Goal: Transaction & Acquisition: Purchase product/service

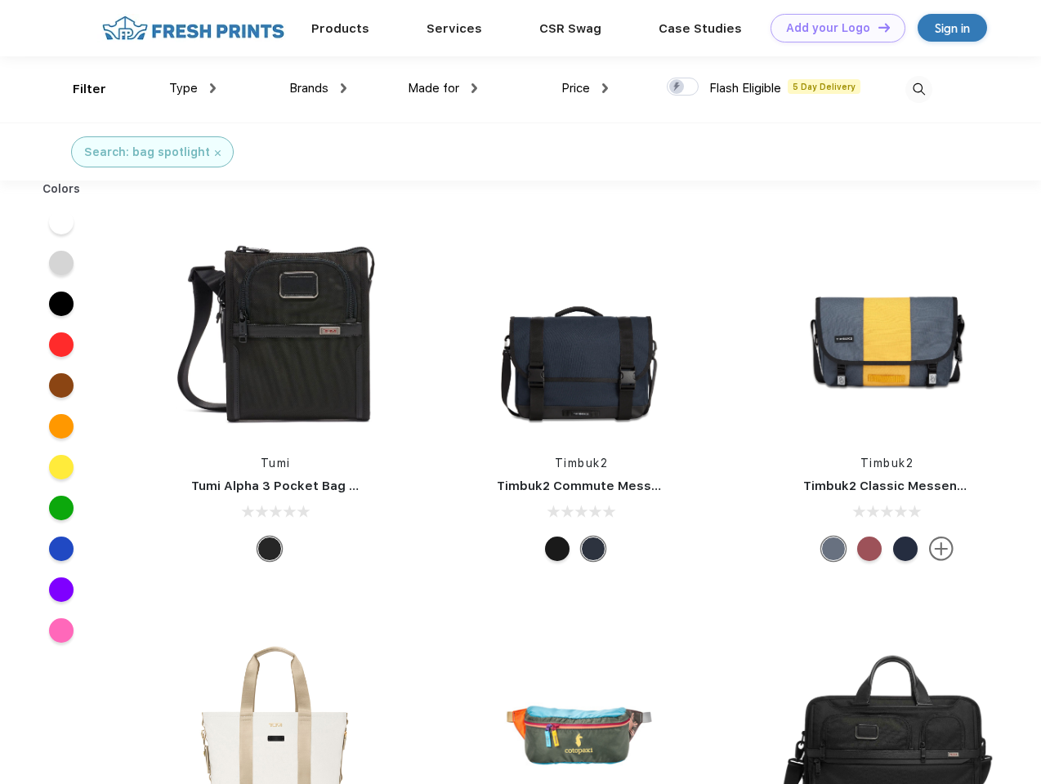
scroll to position [1, 0]
click at [832, 28] on link "Add your Logo Design Tool" at bounding box center [838, 28] width 135 height 29
click at [0, 0] on div "Design Tool" at bounding box center [0, 0] width 0 height 0
click at [877, 27] on link "Add your Logo Design Tool" at bounding box center [838, 28] width 135 height 29
click at [78, 89] on div "Filter" at bounding box center [90, 89] width 34 height 19
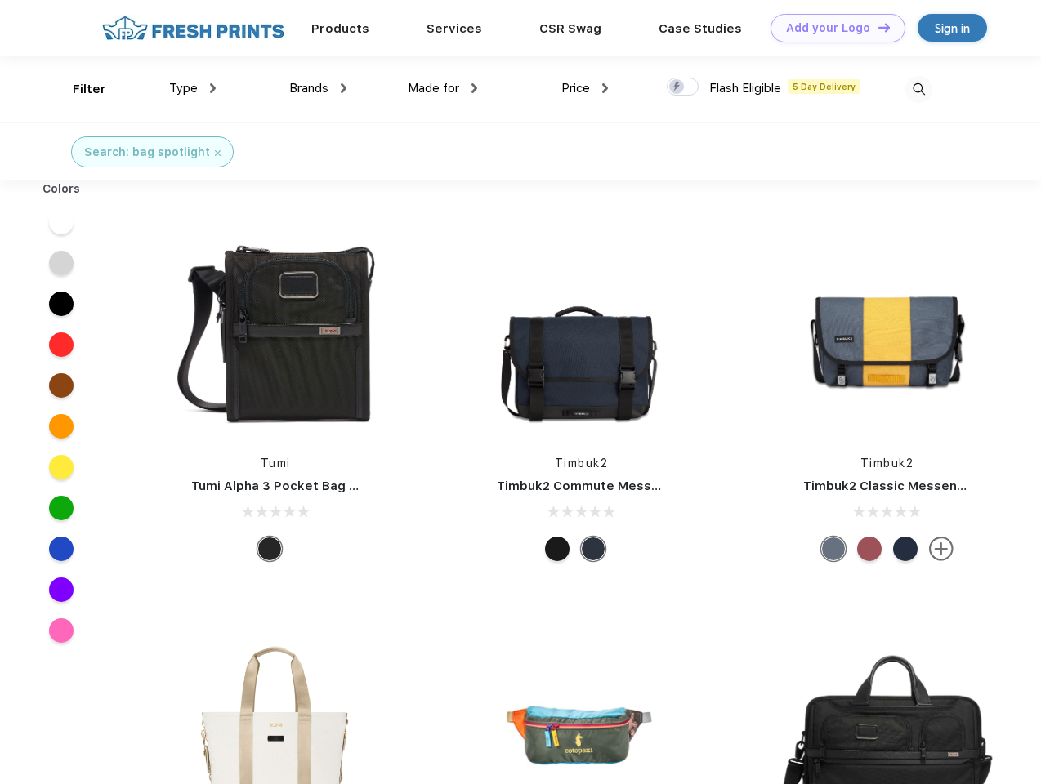
click at [193, 88] on span "Type" at bounding box center [183, 88] width 29 height 15
click at [318, 88] on span "Brands" at bounding box center [308, 88] width 39 height 15
click at [443, 88] on span "Made for" at bounding box center [433, 88] width 51 height 15
click at [585, 88] on span "Price" at bounding box center [575, 88] width 29 height 15
click at [683, 87] on div at bounding box center [683, 87] width 32 height 18
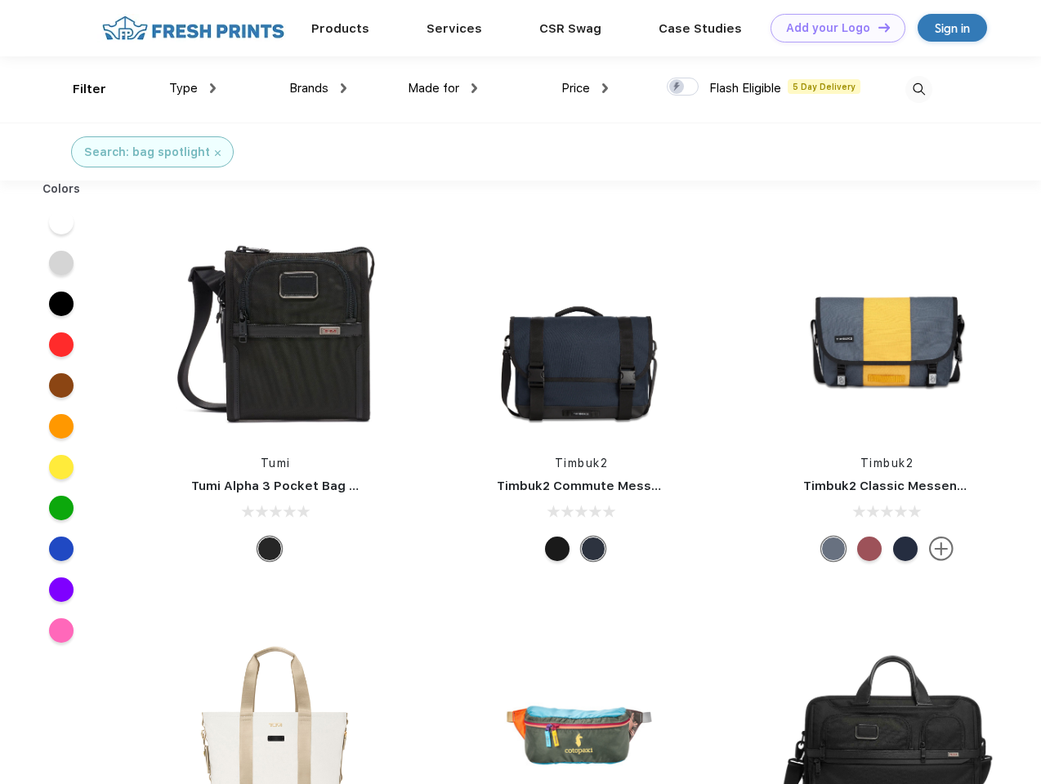
click at [677, 87] on input "checkbox" at bounding box center [672, 82] width 11 height 11
click at [918, 89] on img at bounding box center [918, 89] width 27 height 27
